Goal: Task Accomplishment & Management: Manage account settings

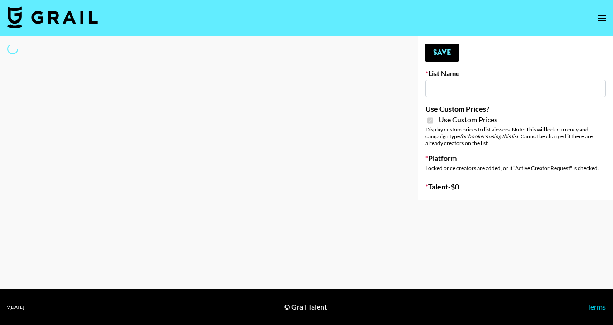
type input "Primal Harvest NEW ([DATE])"
checkbox input "true"
select select "Brand"
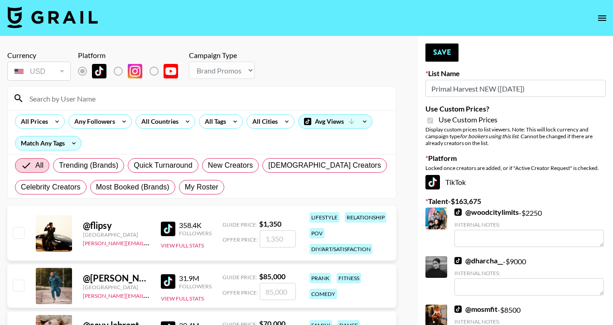
click at [45, 100] on input at bounding box center [207, 98] width 367 height 15
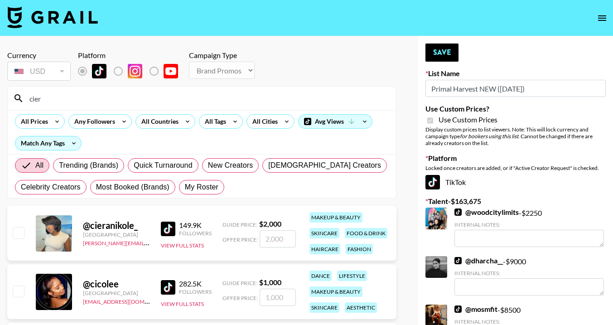
type input "cier"
click at [17, 228] on input "checkbox" at bounding box center [18, 232] width 11 height 11
checkbox input "true"
type input "2000"
click at [437, 52] on button "Save" at bounding box center [442, 53] width 33 height 18
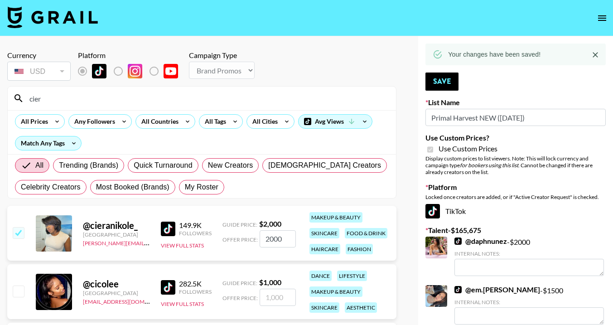
click at [103, 99] on input "cier" at bounding box center [207, 98] width 367 height 15
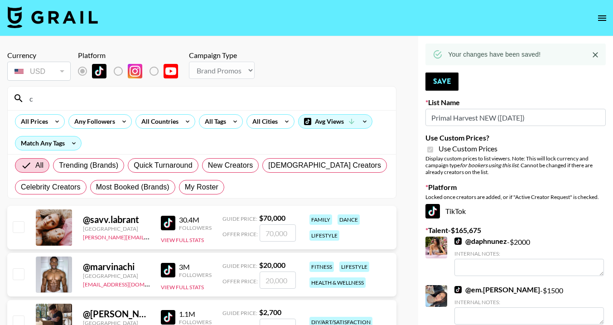
type input "cass"
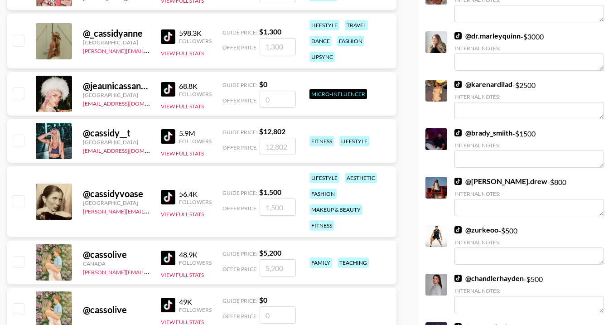
scroll to position [552, 0]
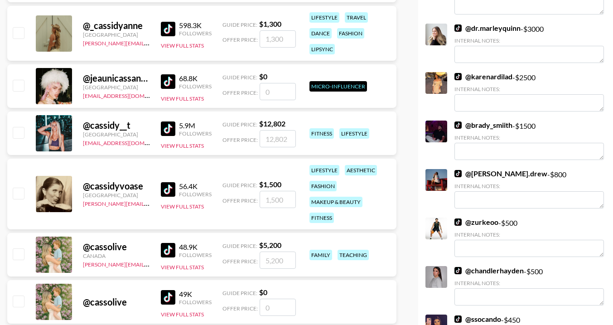
click at [18, 194] on input "checkbox" at bounding box center [18, 193] width 11 height 11
checkbox input "true"
type input "1500"
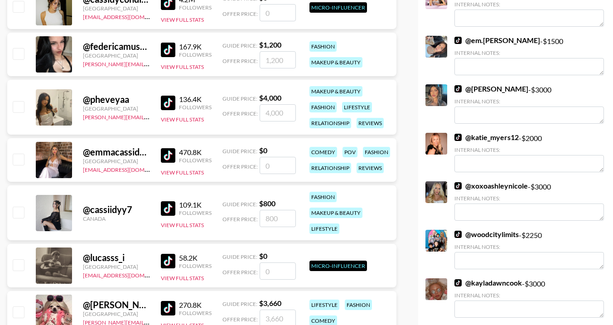
scroll to position [56, 0]
